Goal: Information Seeking & Learning: Learn about a topic

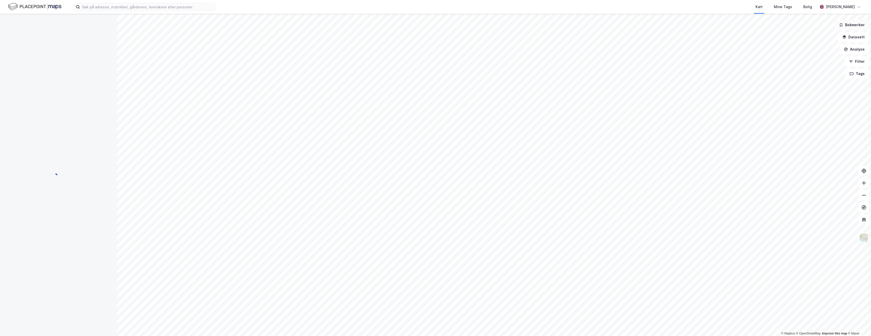
click at [846, 26] on button "Bokmerker" at bounding box center [852, 25] width 34 height 10
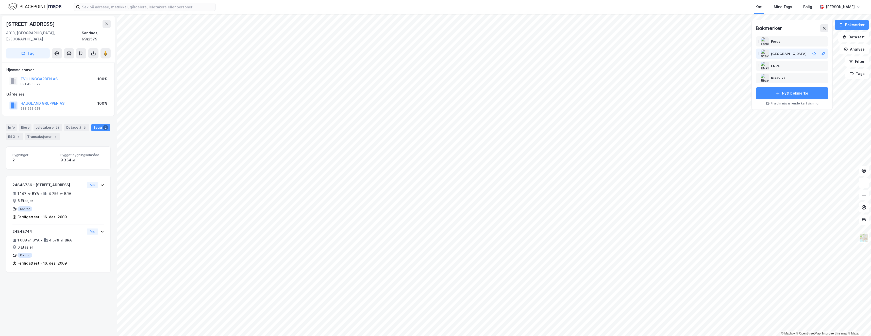
click at [783, 53] on div "[GEOGRAPHIC_DATA]" at bounding box center [789, 54] width 36 height 6
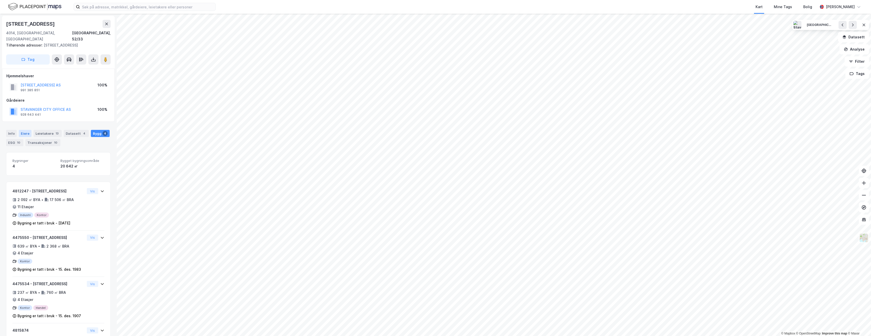
click at [25, 130] on div "Eiere" at bounding box center [25, 133] width 13 height 7
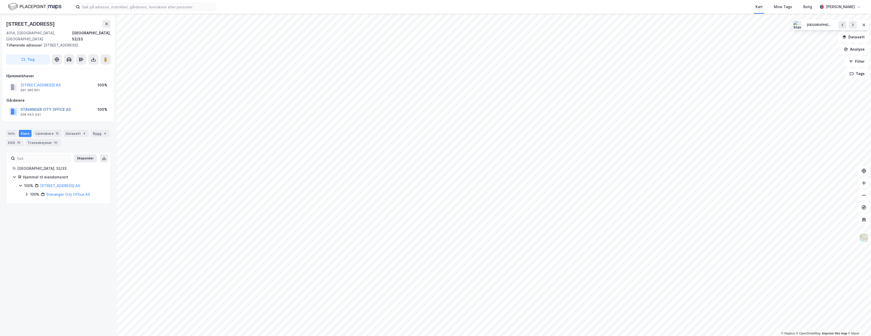
click at [0, 0] on button "STAVANGER CITY OFFICE AS" at bounding box center [0, 0] width 0 height 0
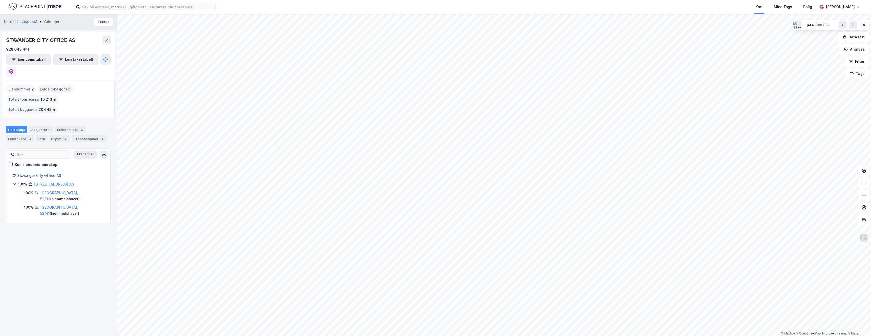
click at [42, 173] on link "Stavanger City Office AS" at bounding box center [39, 175] width 44 height 4
click at [160, 11] on div "Kart Mine Tags [PERSON_NAME] [PERSON_NAME]" at bounding box center [435, 7] width 871 height 14
click at [132, 5] on input at bounding box center [148, 7] width 136 height 8
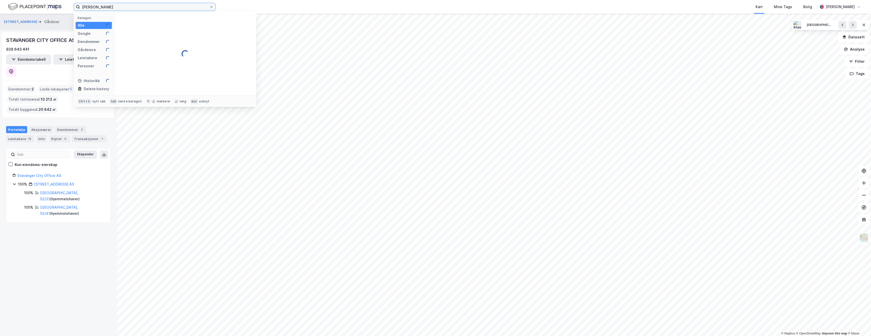
type input "[PERSON_NAME]"
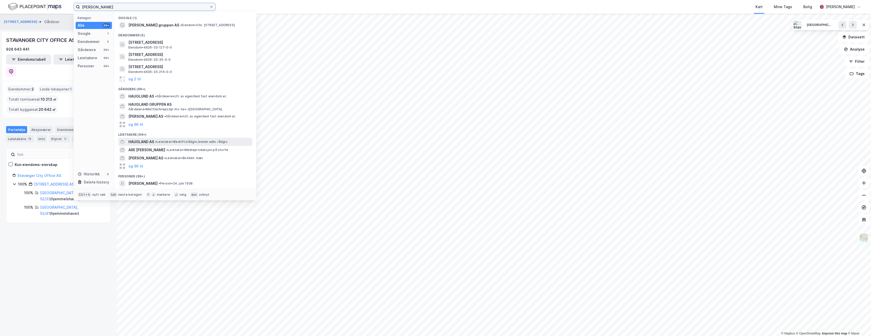
scroll to position [23, 0]
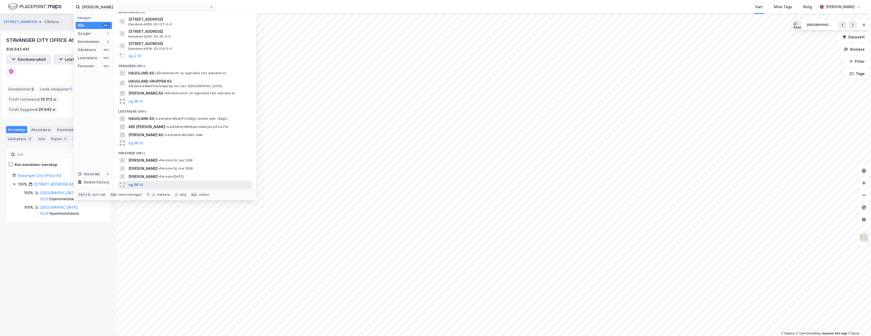
click at [137, 183] on button "og 96 til" at bounding box center [135, 184] width 15 height 6
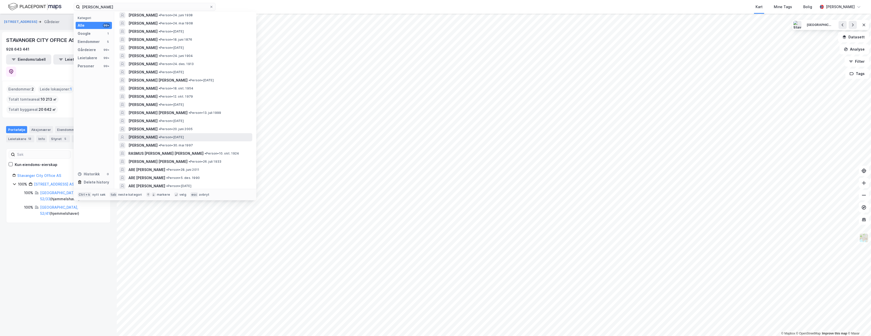
scroll to position [175, 0]
click at [193, 90] on span "• Person • 12. okt. 1979" at bounding box center [176, 89] width 34 height 4
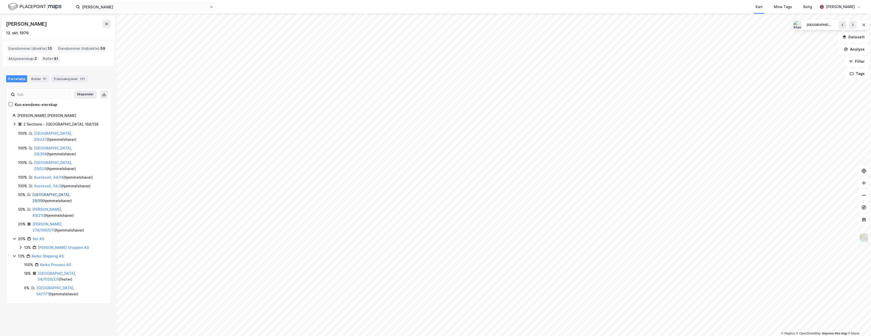
click at [37, 192] on link "[GEOGRAPHIC_DATA], 29/59" at bounding box center [51, 197] width 38 height 10
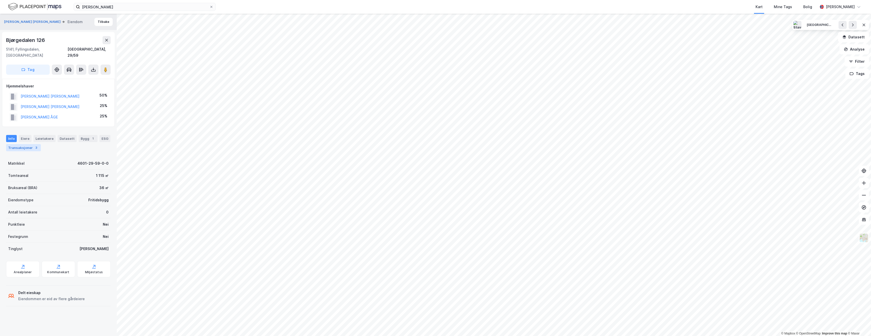
click at [23, 144] on div "Transaksjoner 3" at bounding box center [23, 147] width 35 height 7
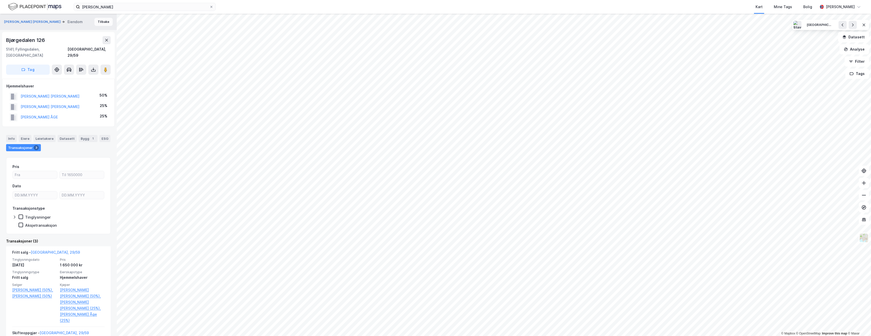
click at [98, 21] on button "Tilbake" at bounding box center [103, 22] width 18 height 8
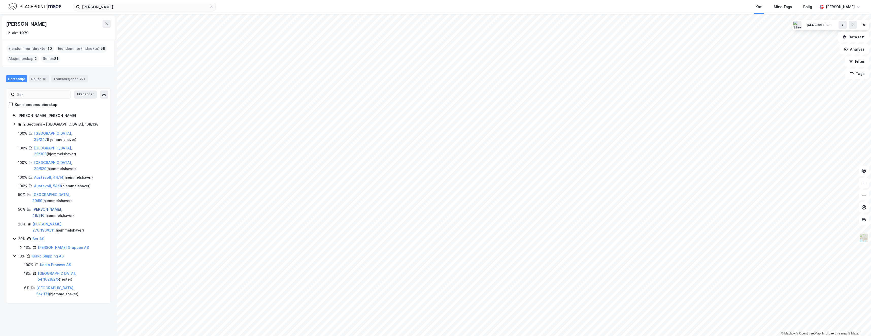
click at [38, 207] on link "[PERSON_NAME], 49/210" at bounding box center [47, 212] width 30 height 10
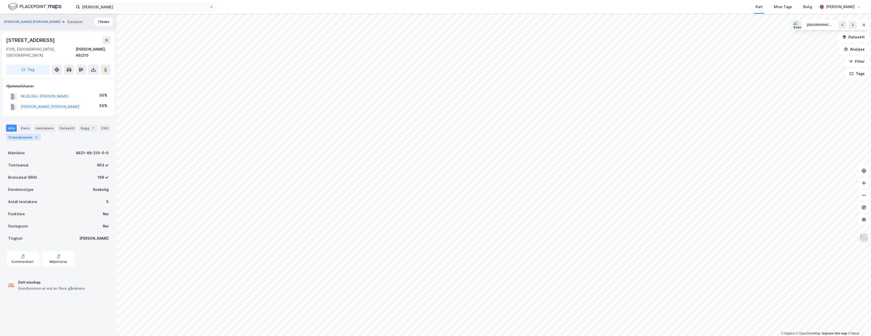
click at [26, 133] on div "Transaksjoner 5" at bounding box center [23, 136] width 35 height 7
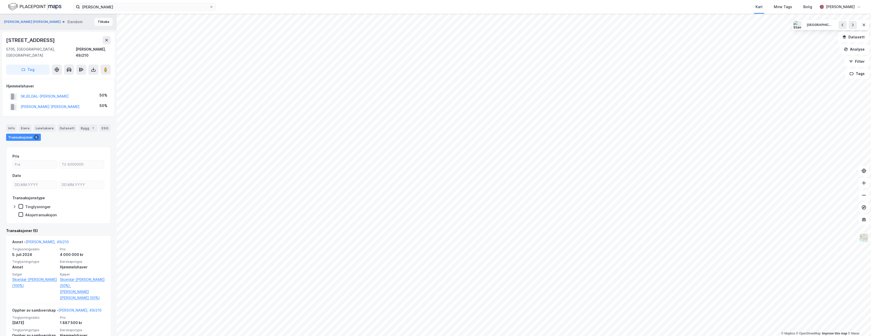
click at [104, 24] on button "Tilbake" at bounding box center [103, 22] width 18 height 8
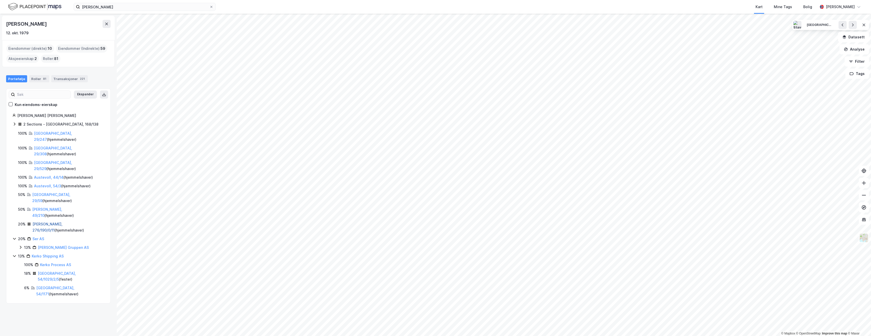
click at [41, 222] on link "[PERSON_NAME], 276/190/0/11" at bounding box center [47, 227] width 30 height 10
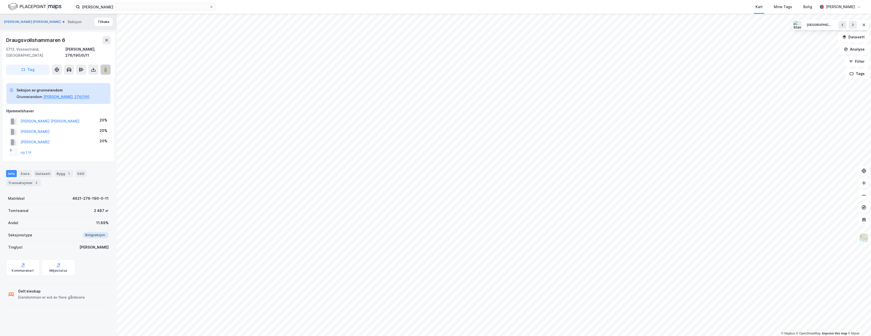
click at [106, 67] on image at bounding box center [105, 69] width 3 height 5
click at [102, 23] on button "Tilbake" at bounding box center [103, 22] width 18 height 8
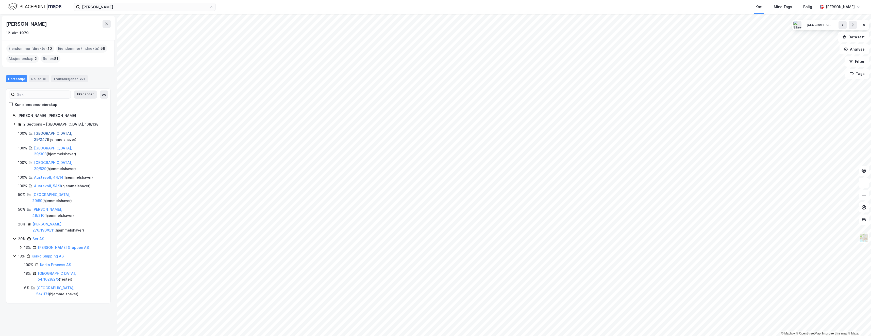
click at [40, 134] on link "[GEOGRAPHIC_DATA], 29/247" at bounding box center [53, 136] width 38 height 10
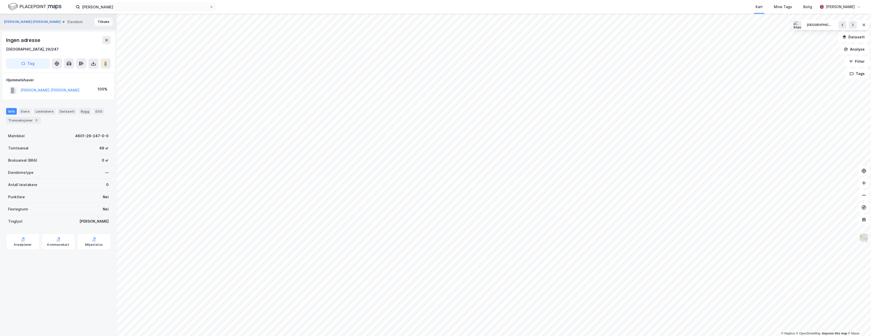
click at [100, 23] on button "Tilbake" at bounding box center [103, 22] width 18 height 8
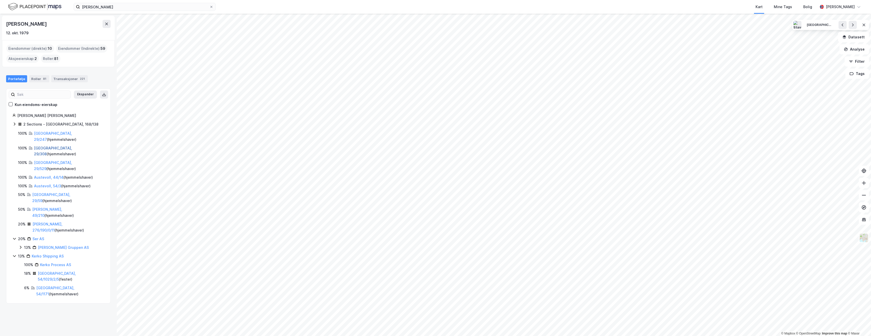
click at [44, 146] on link "[GEOGRAPHIC_DATA], 29/308" at bounding box center [53, 151] width 38 height 10
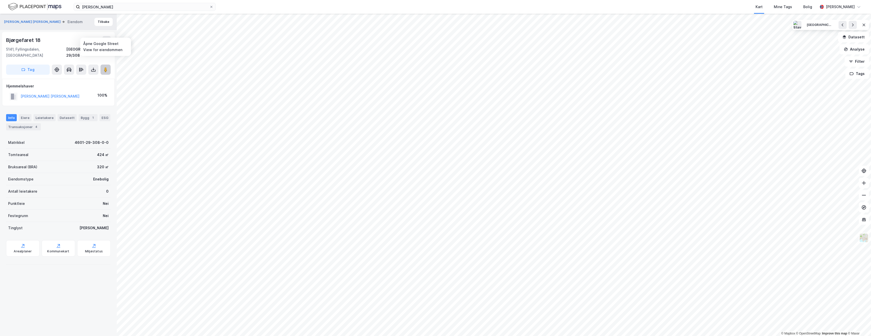
click at [107, 67] on image at bounding box center [105, 69] width 3 height 5
click at [96, 22] on button "Tilbake" at bounding box center [103, 22] width 18 height 8
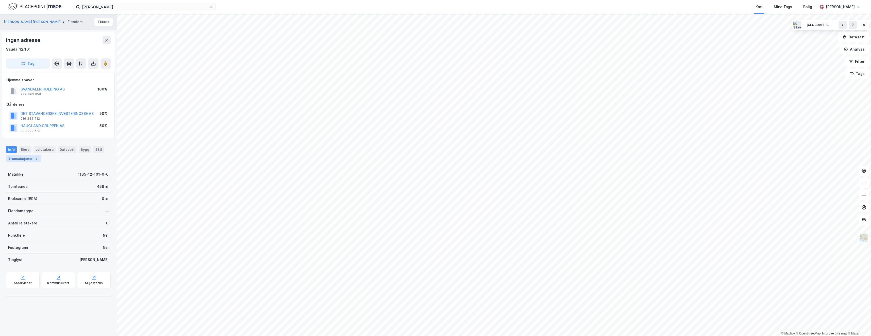
click at [29, 160] on div "Transaksjoner 2" at bounding box center [23, 158] width 35 height 7
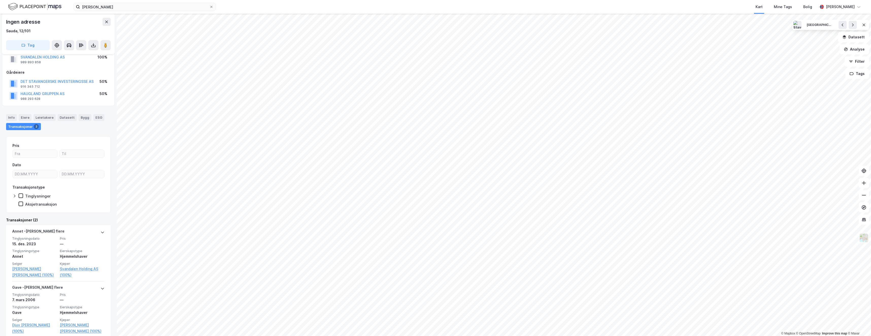
scroll to position [33, 0]
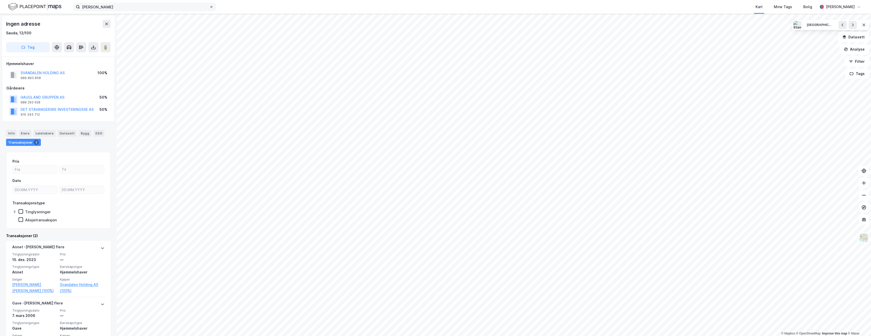
click at [210, 8] on icon at bounding box center [211, 6] width 3 height 3
click at [209, 8] on input "[PERSON_NAME]" at bounding box center [144, 7] width 129 height 8
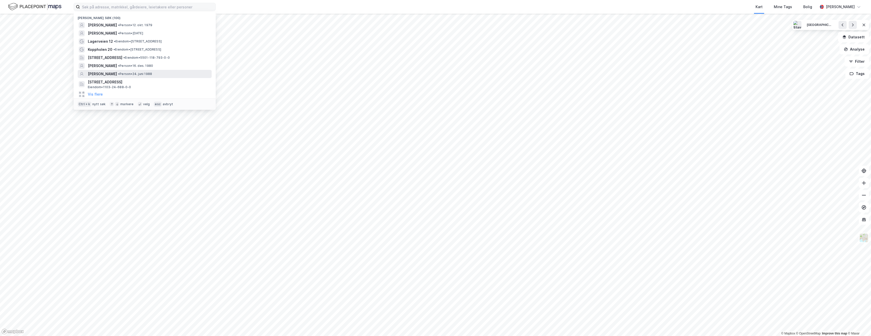
click at [144, 74] on span "• Person • 24. juni 1988" at bounding box center [135, 74] width 34 height 4
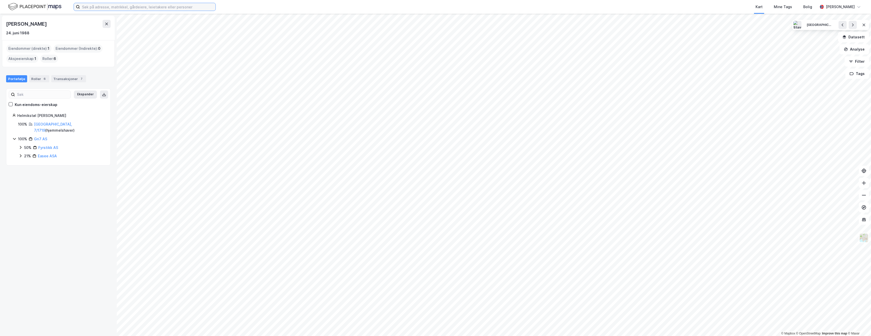
click at [120, 8] on input at bounding box center [148, 7] width 136 height 8
